Goal: Find specific page/section: Locate a particular part of the current website

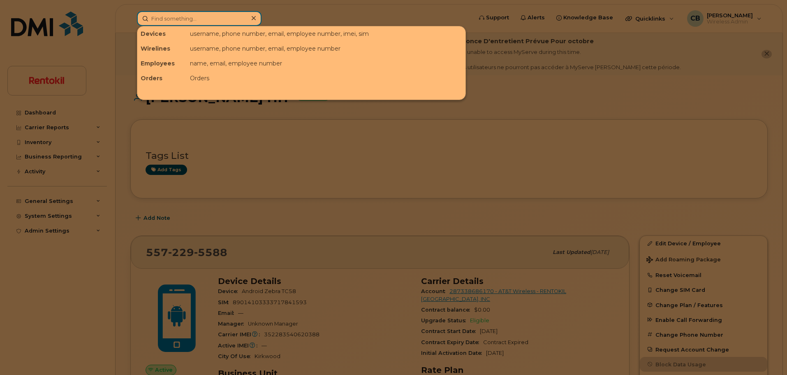
click at [169, 18] on input at bounding box center [199, 18] width 125 height 15
paste input "414) 397-6854"
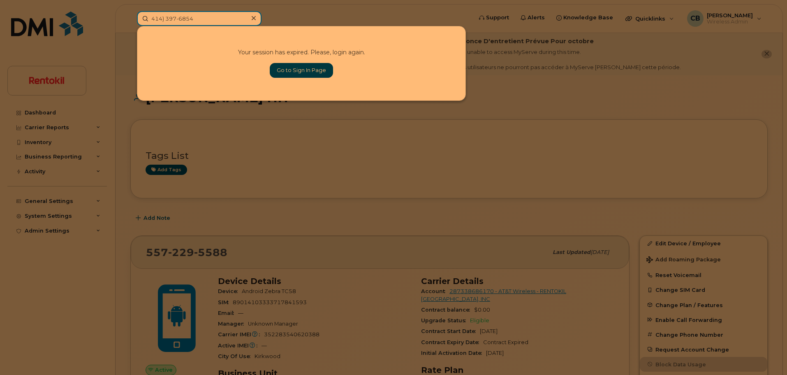
type input "414) 397-6854"
click at [285, 70] on link "Go to Sign In Page" at bounding box center [301, 70] width 63 height 15
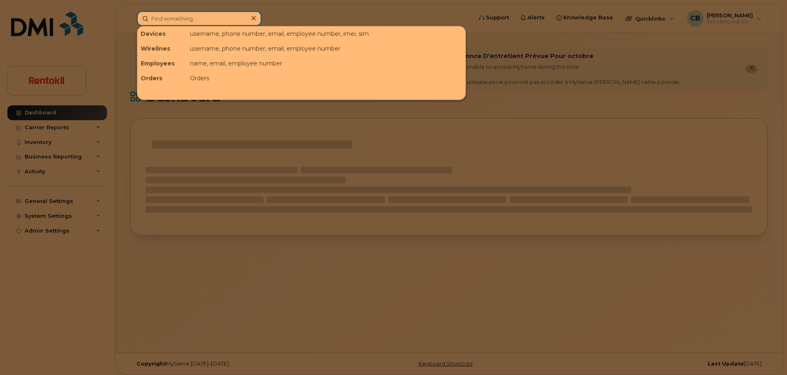
click at [192, 20] on input at bounding box center [199, 18] width 125 height 15
paste input "414) 397-6854"
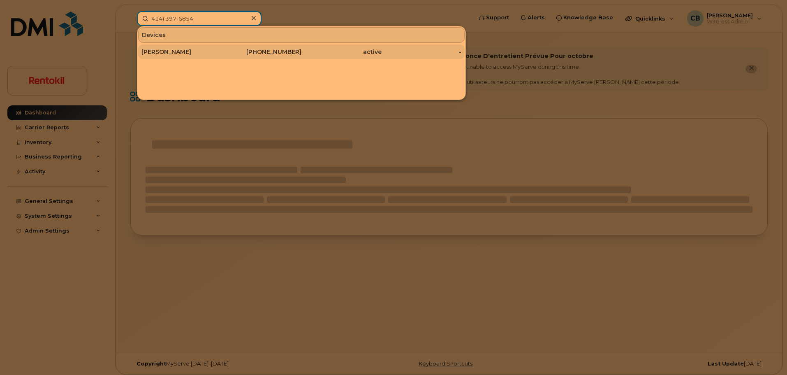
type input "414) 397-6854"
click at [267, 56] on div "[PHONE_NUMBER]" at bounding box center [262, 51] width 80 height 15
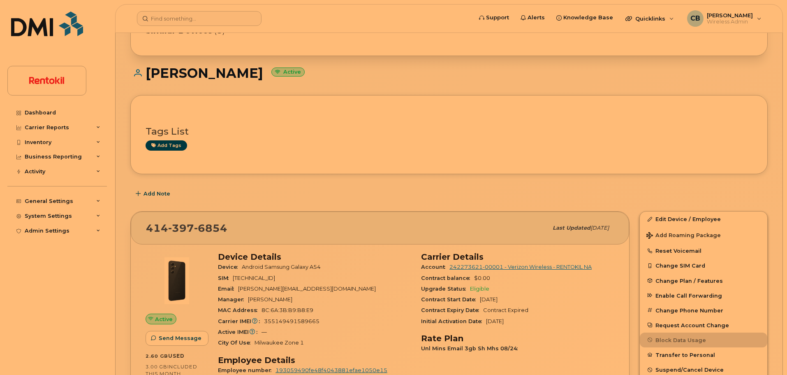
scroll to position [118, 0]
